Goal: Information Seeking & Learning: Understand process/instructions

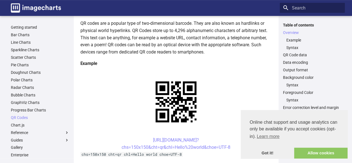
scroll to position [72, 0]
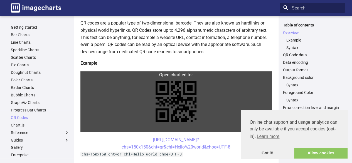
click at [186, 75] on link at bounding box center [176, 101] width 192 height 60
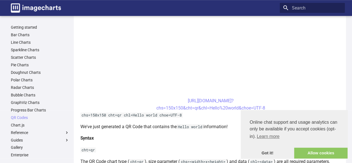
scroll to position [193, 0]
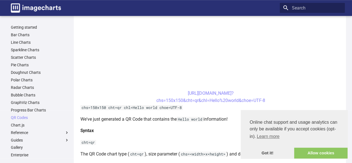
drag, startPoint x: 268, startPoint y: 99, endPoint x: 171, endPoint y: 92, distance: 96.9
click at [171, 92] on center "[URL][DOMAIN_NAME]? chs=150x150&cht=qr&chl=Hello%20world&choe=UTF-8" at bounding box center [210, 97] width 261 height 14
copy link "[URL][DOMAIN_NAME]? chs=150x150&cht=qr&chl=Hello%20world&choe=UTF-8"
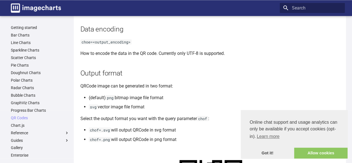
scroll to position [507, 0]
